Goal: Check status

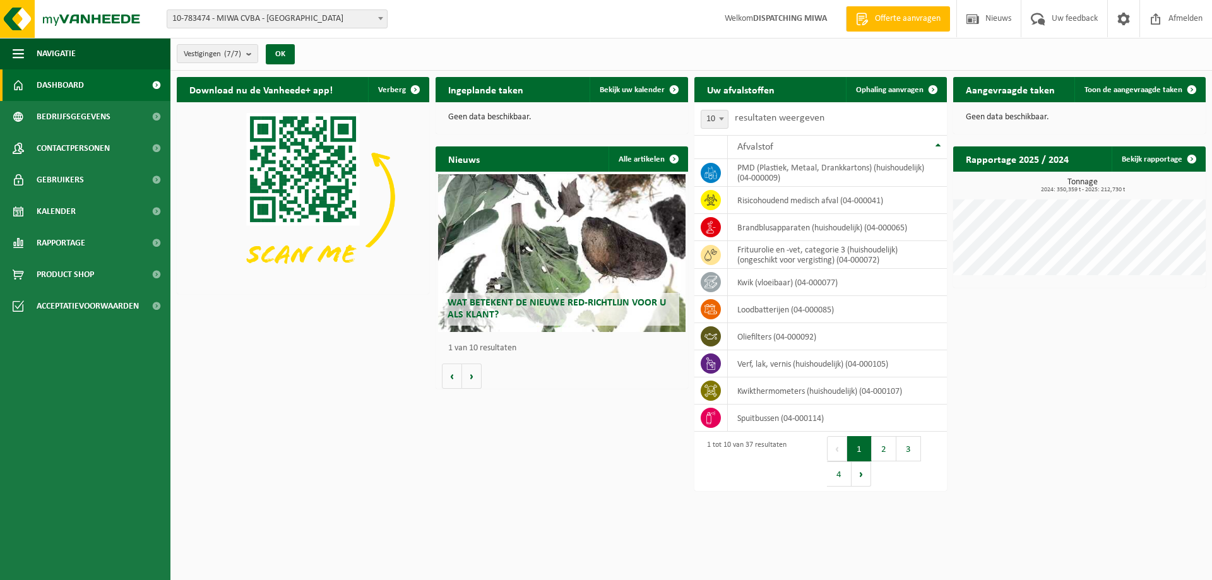
click at [381, 19] on b at bounding box center [380, 18] width 5 height 3
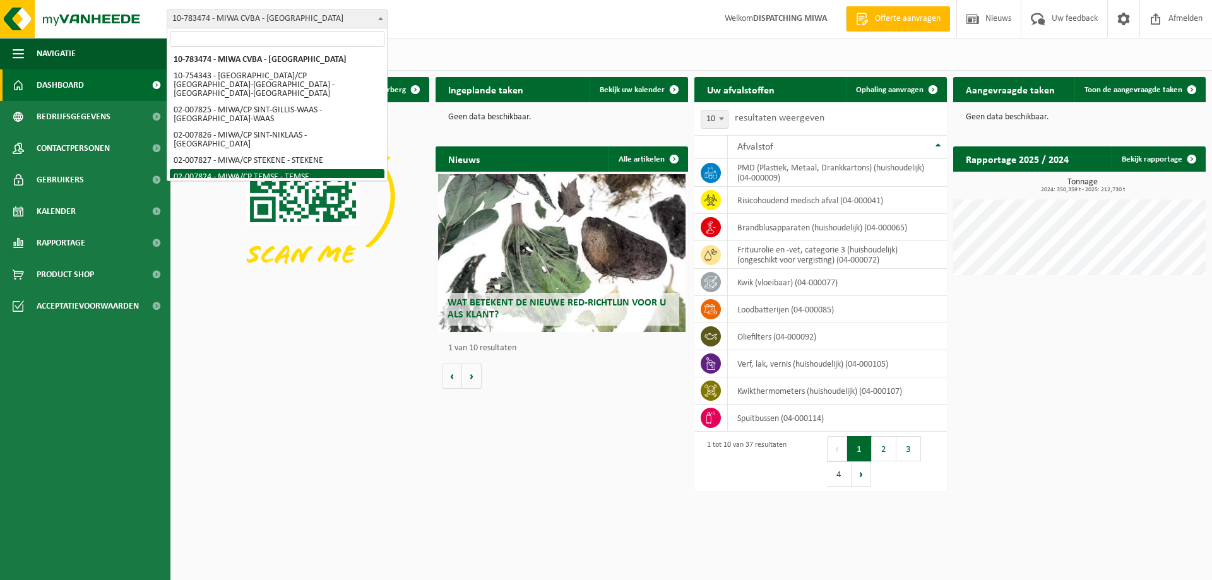
select select "27797"
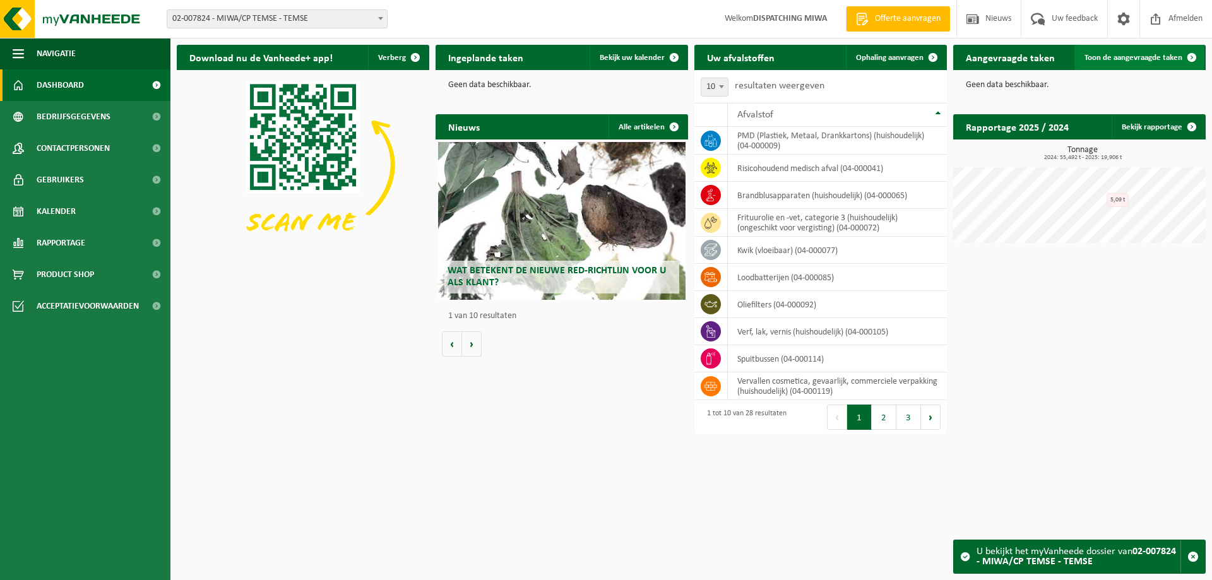
click at [1110, 56] on span "Toon de aangevraagde taken" at bounding box center [1134, 58] width 98 height 8
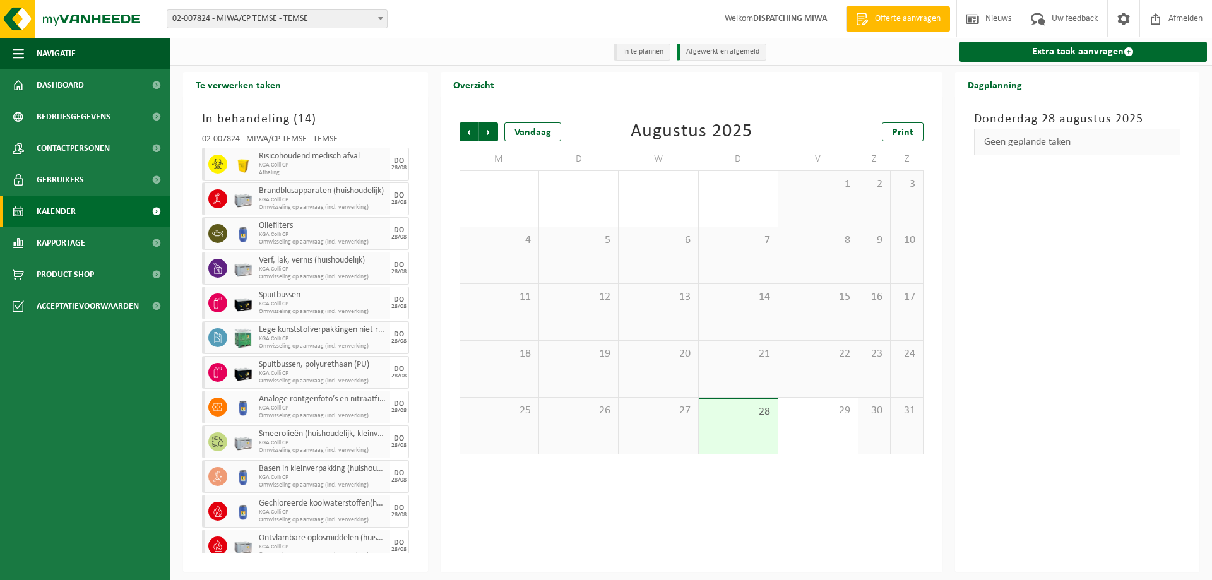
click at [731, 419] on span "28" at bounding box center [738, 412] width 66 height 14
click at [491, 133] on span "Volgende" at bounding box center [488, 132] width 19 height 19
click at [468, 133] on span "Vorige" at bounding box center [469, 132] width 19 height 19
